Goal: Transaction & Acquisition: Purchase product/service

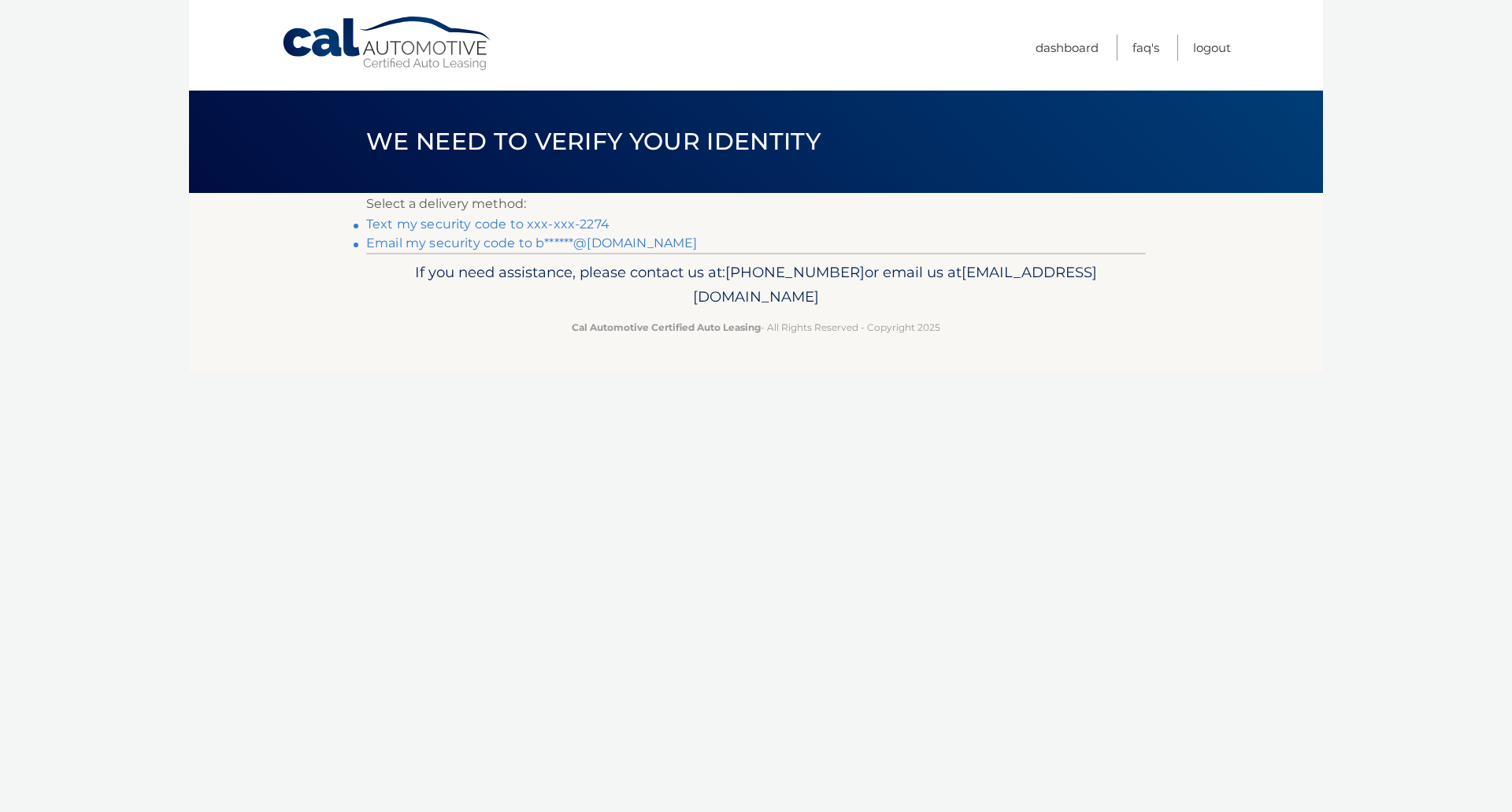
click at [588, 219] on link "Text my security code to xxx-xxx-2274" at bounding box center [488, 224] width 243 height 15
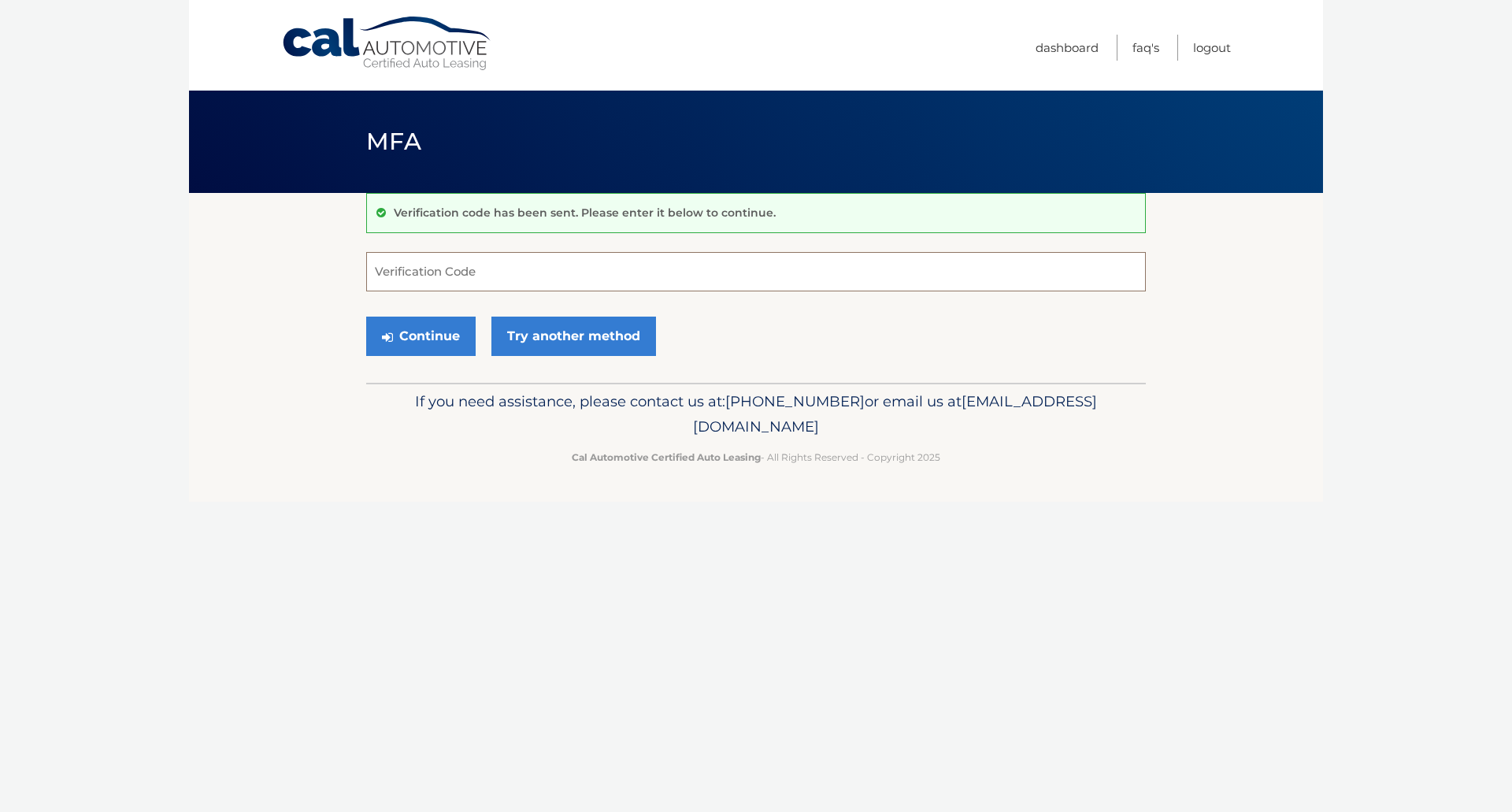
drag, startPoint x: 447, startPoint y: 275, endPoint x: 452, endPoint y: 283, distance: 9.4
click at [447, 277] on input "Verification Code" at bounding box center [756, 271] width 780 height 39
type input "690200"
click at [415, 338] on button "Continue" at bounding box center [421, 336] width 109 height 39
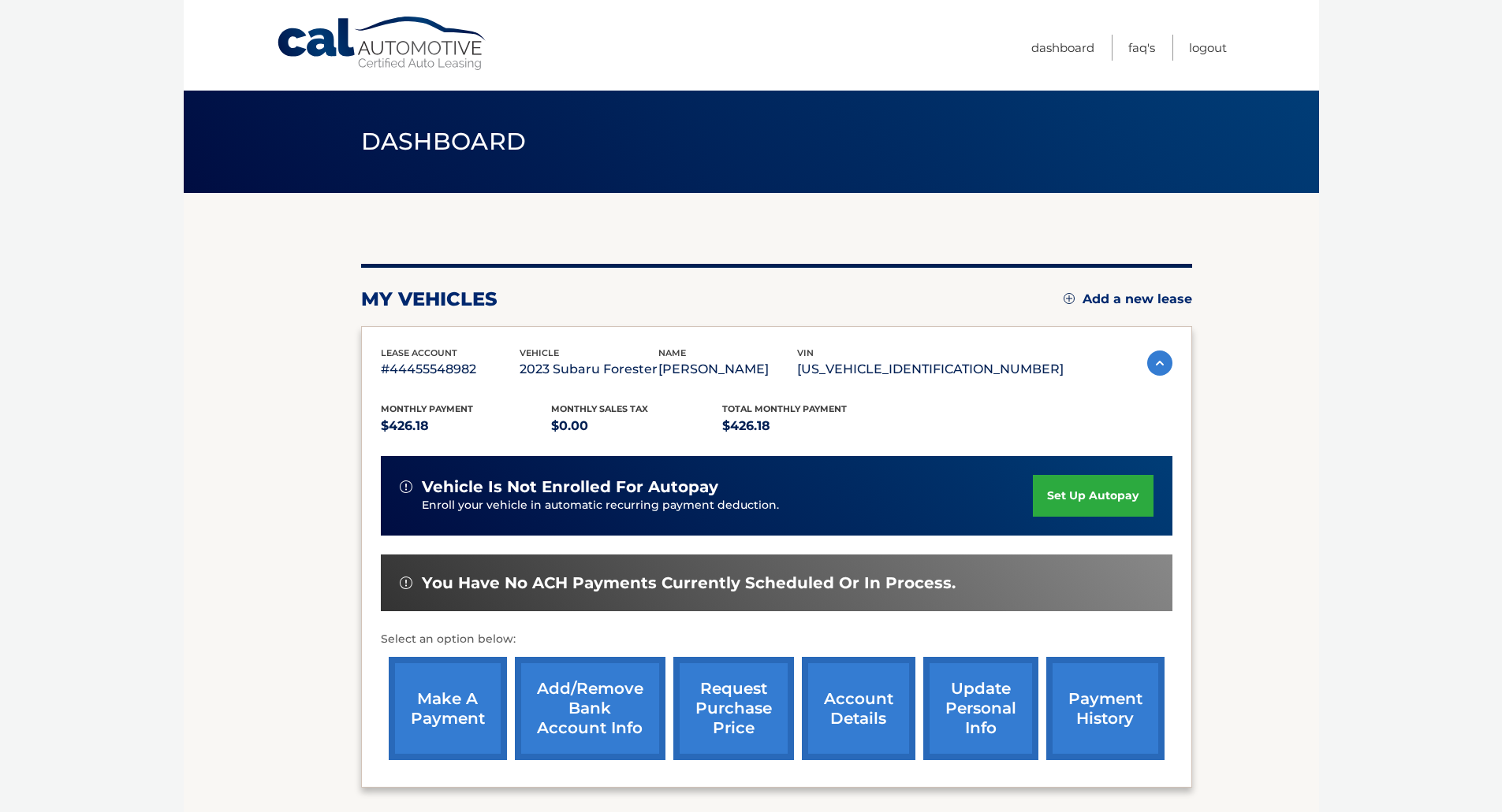
click at [427, 692] on link "make a payment" at bounding box center [447, 709] width 118 height 103
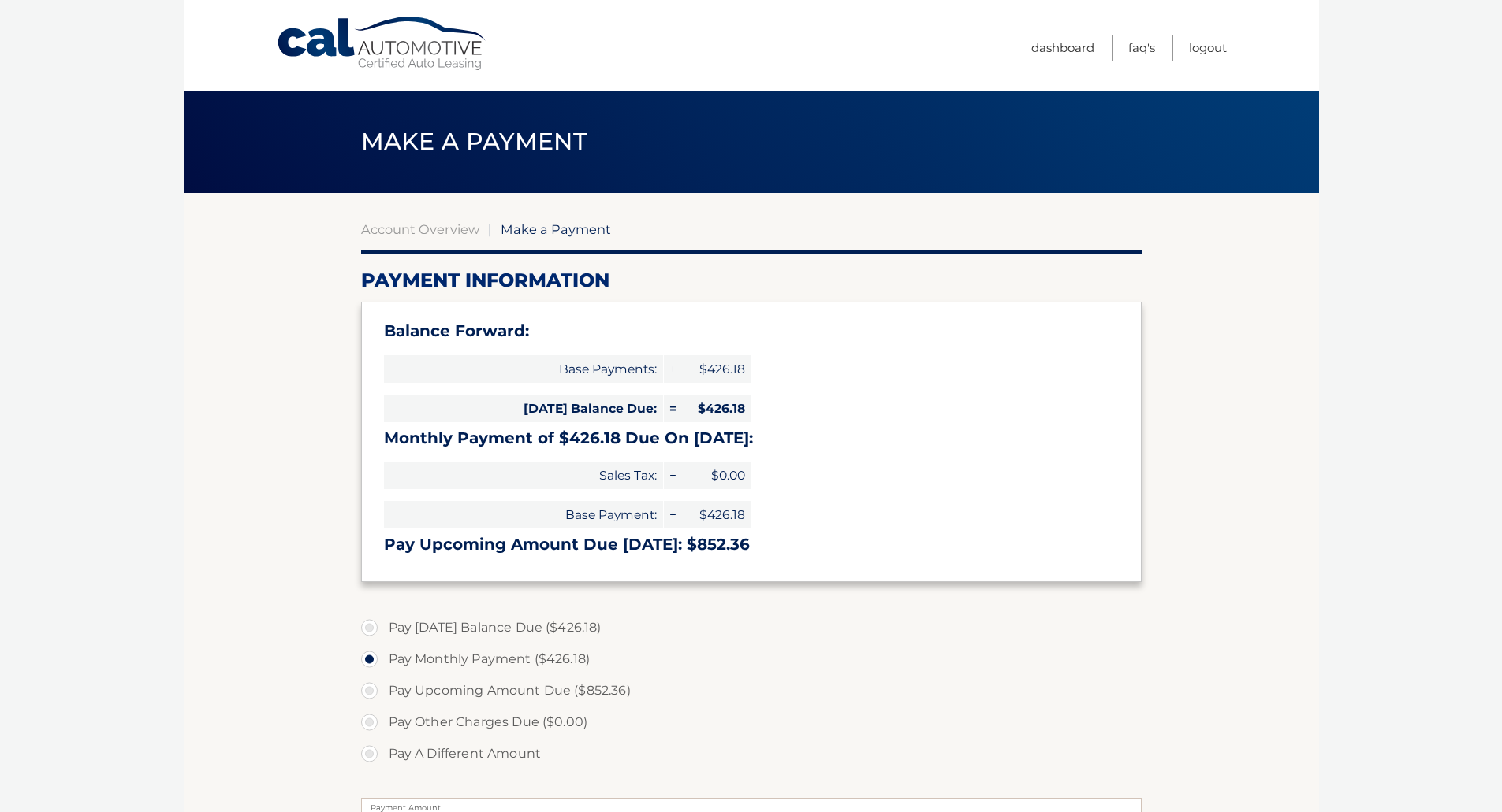
select select "NTY3ZjkxZTYtNzAwZC00MzE5LTg2Y2YtNDE3OGIyODA1ZTkx"
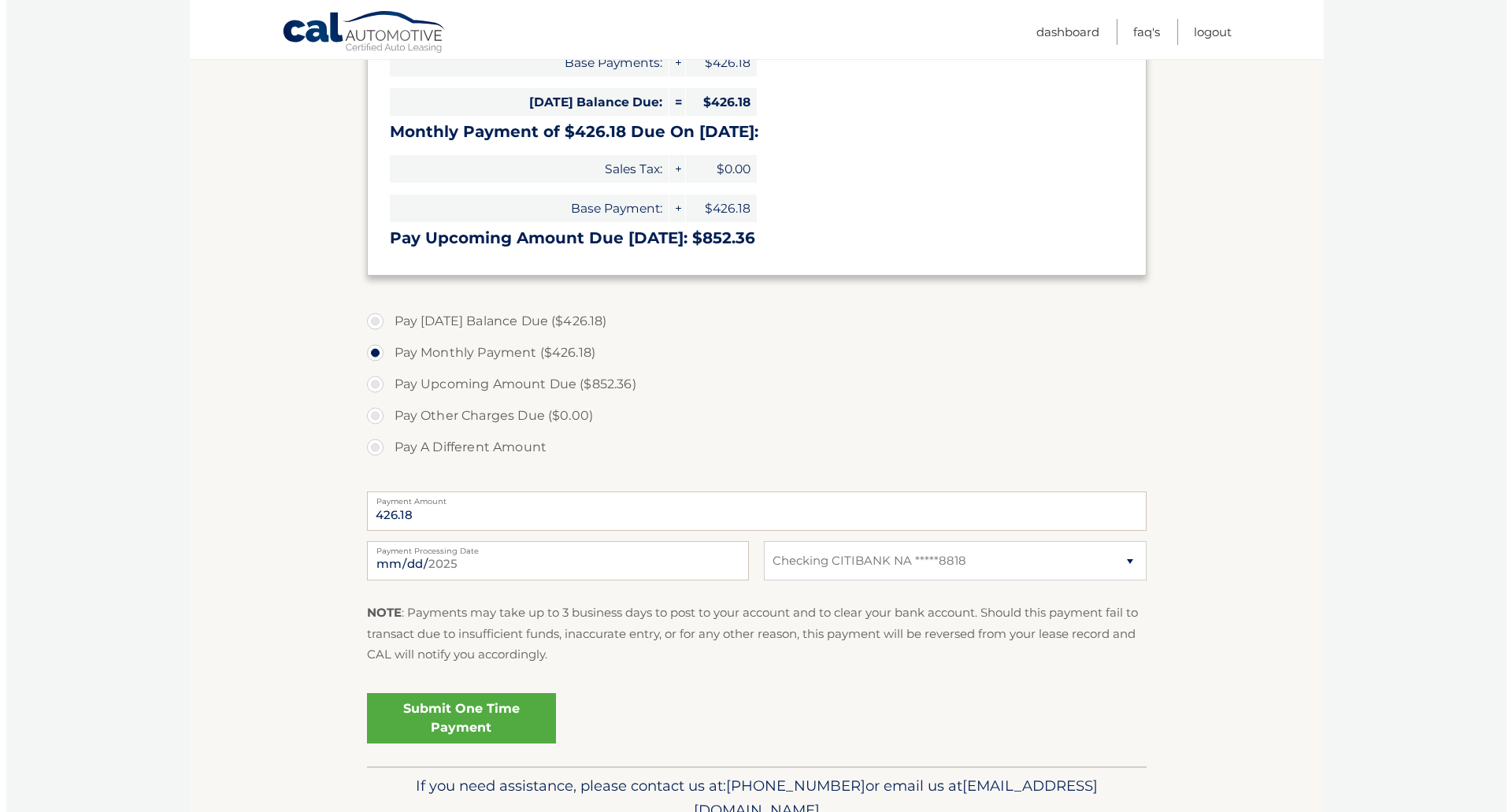
scroll to position [315, 0]
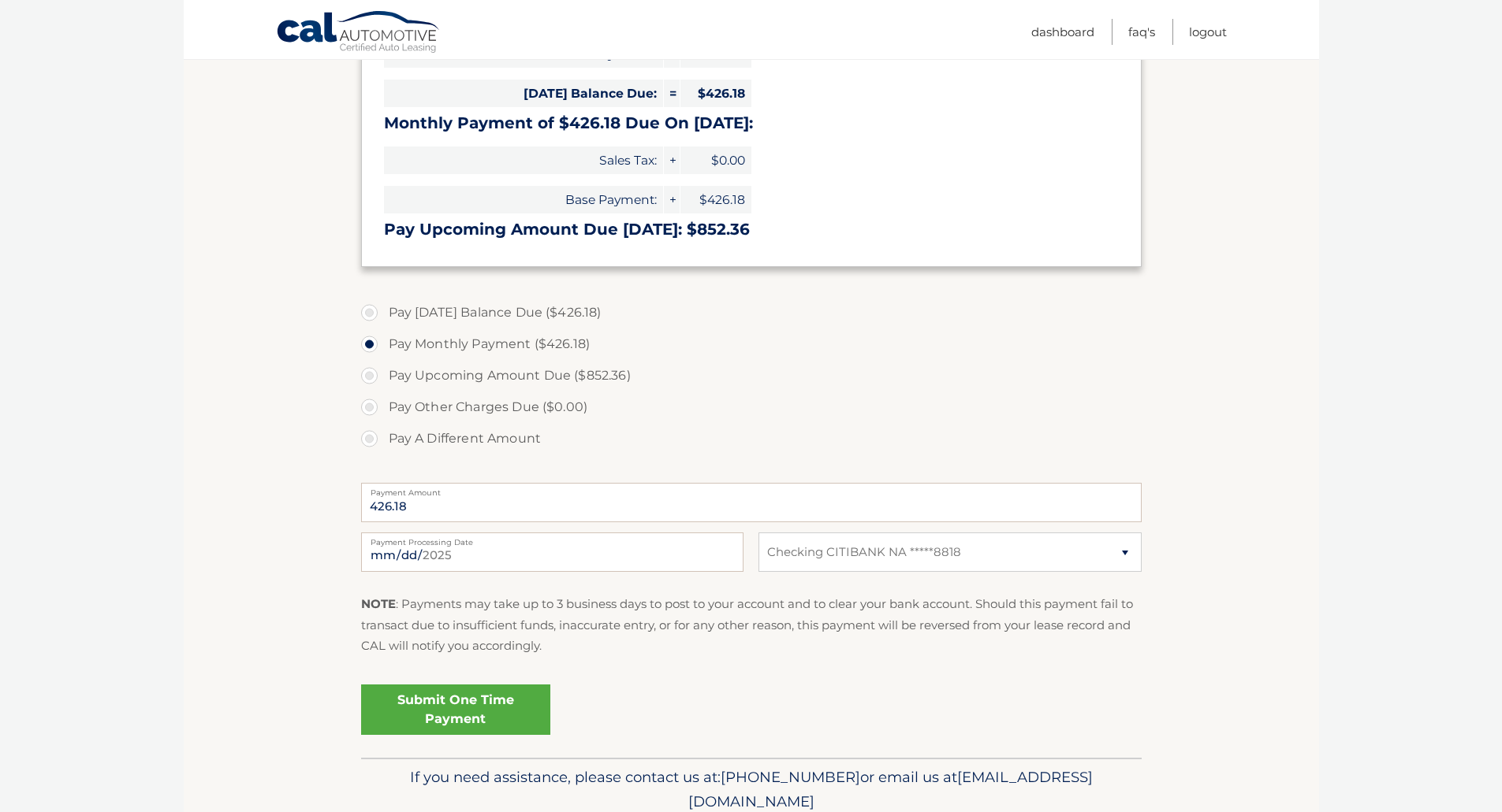
click at [491, 701] on link "Submit One Time Payment" at bounding box center [456, 710] width 190 height 51
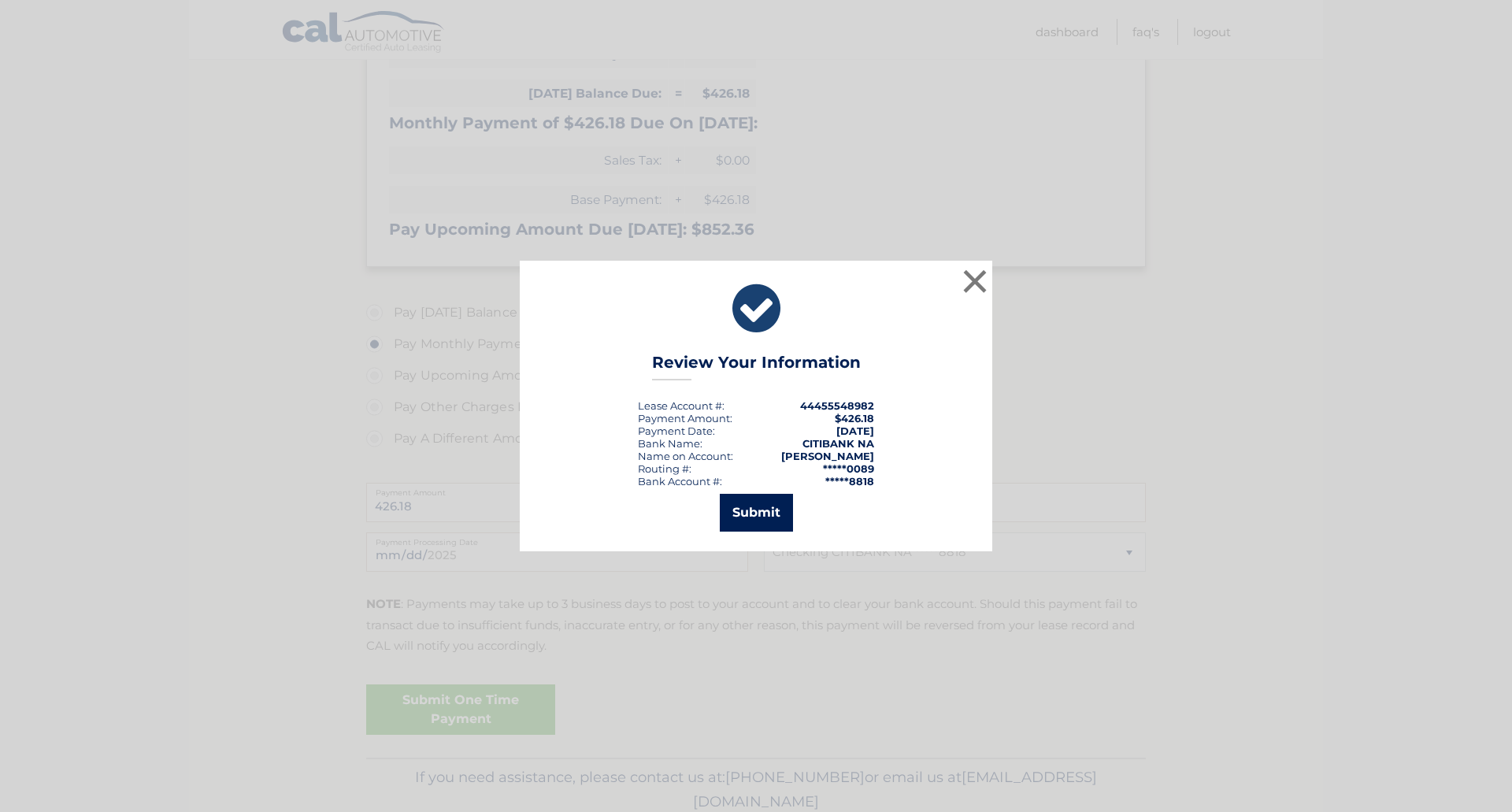
click at [743, 512] on button "Submit" at bounding box center [756, 513] width 74 height 38
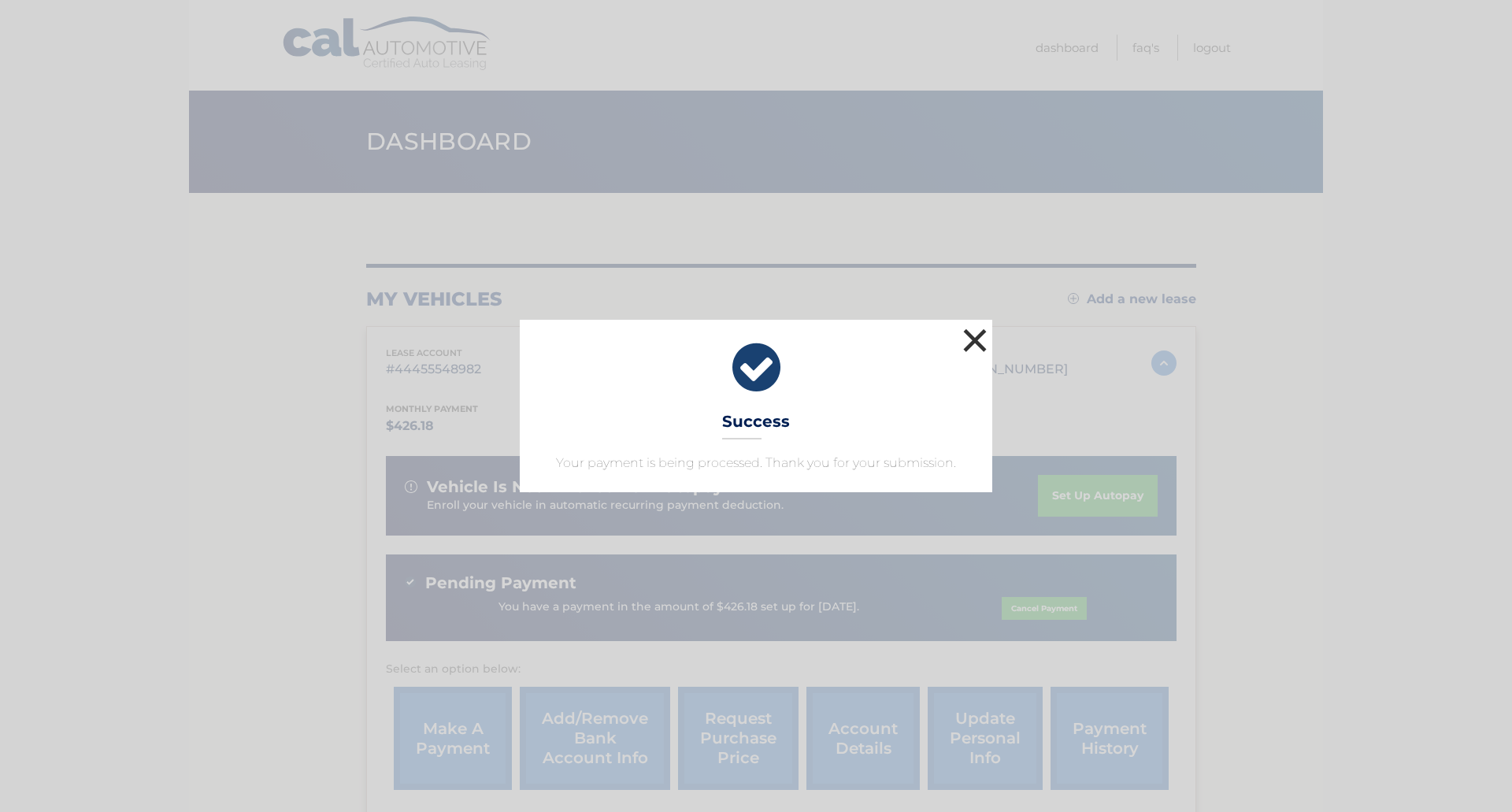
click at [970, 340] on button "×" at bounding box center [974, 340] width 32 height 32
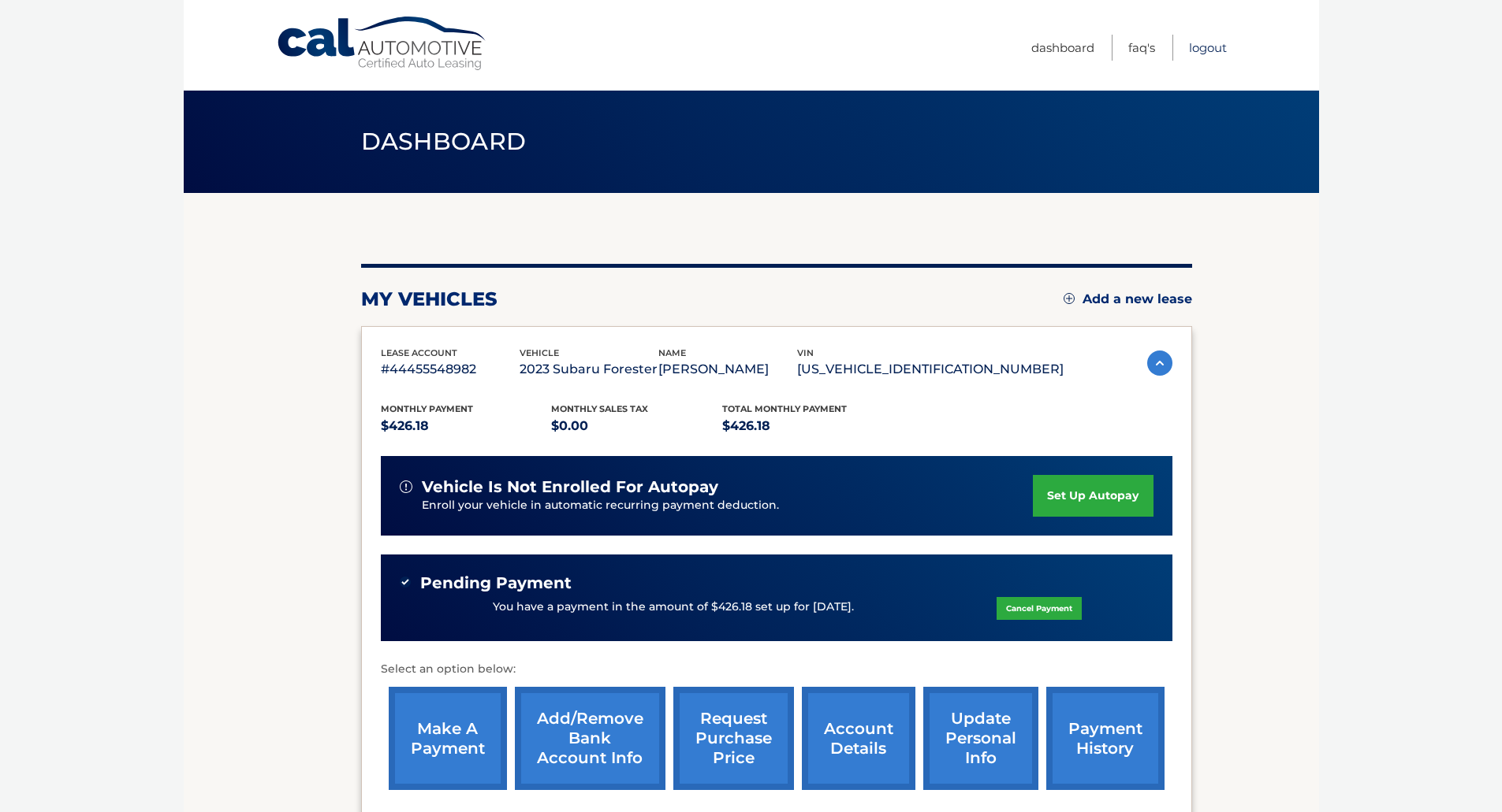
click at [1200, 34] on ul "Dashboard FAQ's Logout" at bounding box center [1128, 45] width 195 height 91
click at [1212, 41] on link "Logout" at bounding box center [1208, 47] width 38 height 26
